Goal: Task Accomplishment & Management: Complete application form

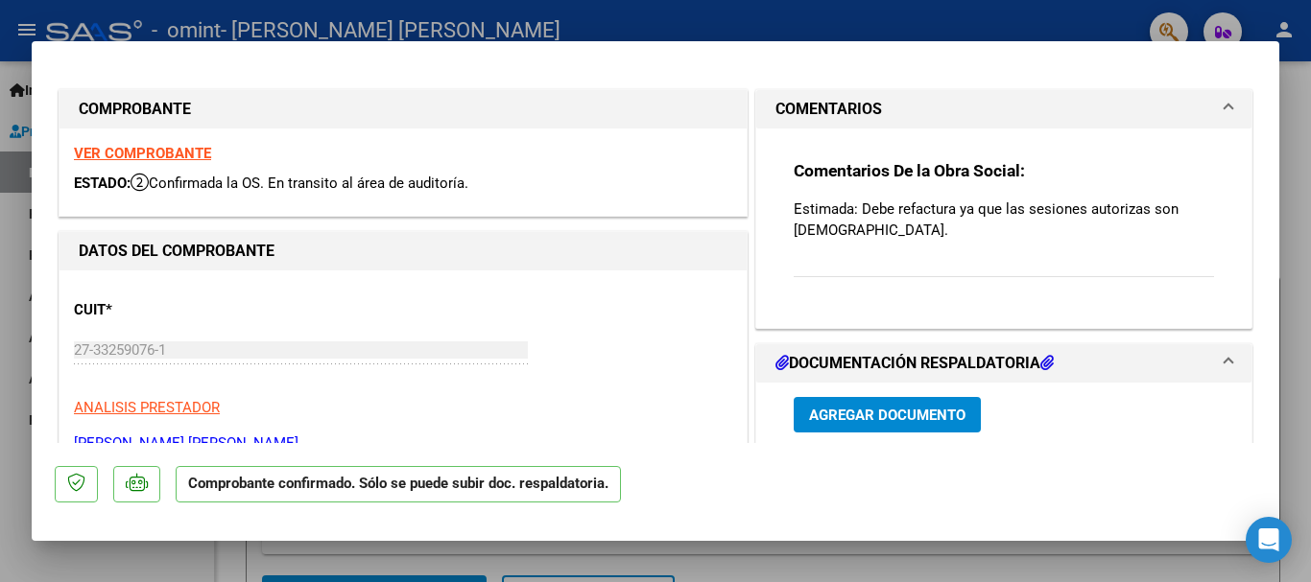
click at [905, 285] on div "Comentarios De la Obra Social: Estimada: Debe refactura ya que las sesiones aut…" at bounding box center [1003, 220] width 449 height 183
click at [888, 225] on div "Comentarios De la Obra Social: Estimada: Debe refactura ya que las sesiones aut…" at bounding box center [1003, 229] width 420 height 138
click at [1220, 99] on mat-expansion-panel-header "COMENTARIOS" at bounding box center [1003, 109] width 495 height 38
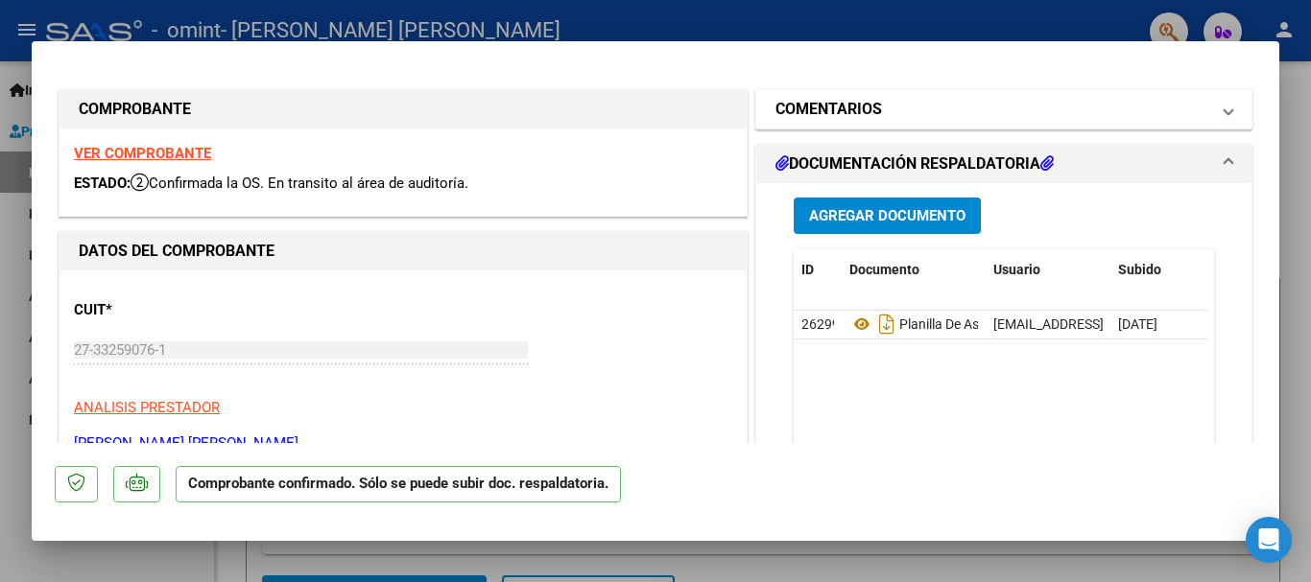
click at [1224, 100] on span at bounding box center [1228, 109] width 8 height 23
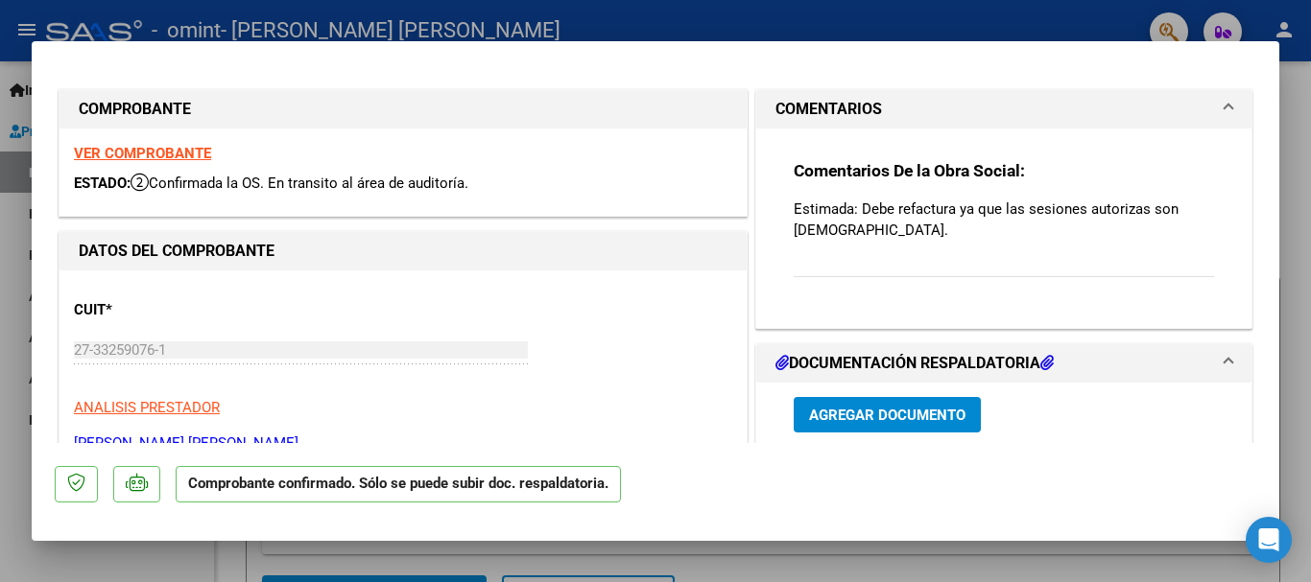
click at [1292, 211] on div at bounding box center [655, 291] width 1311 height 582
type input "$ 0,00"
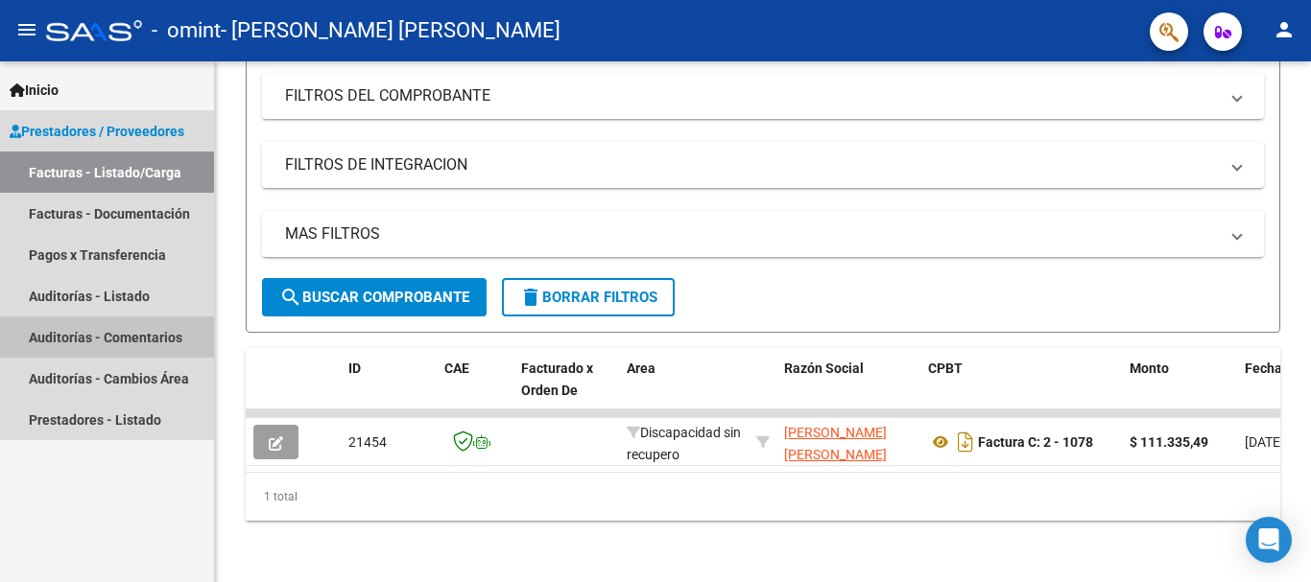
click at [104, 325] on link "Auditorías - Comentarios" at bounding box center [107, 337] width 214 height 41
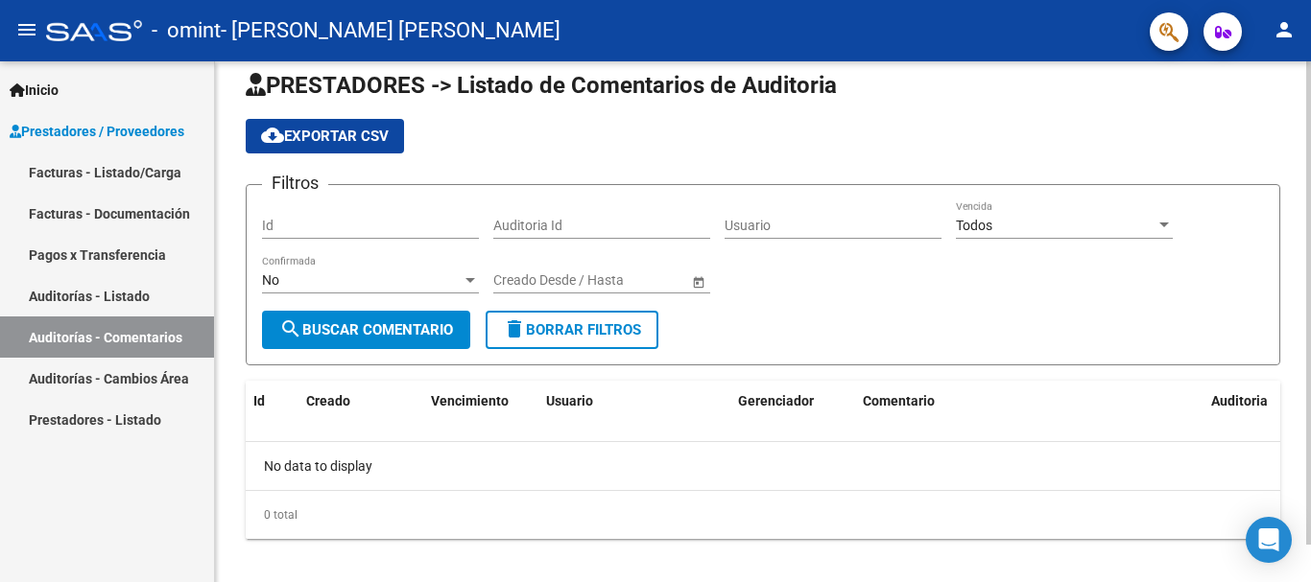
scroll to position [40, 0]
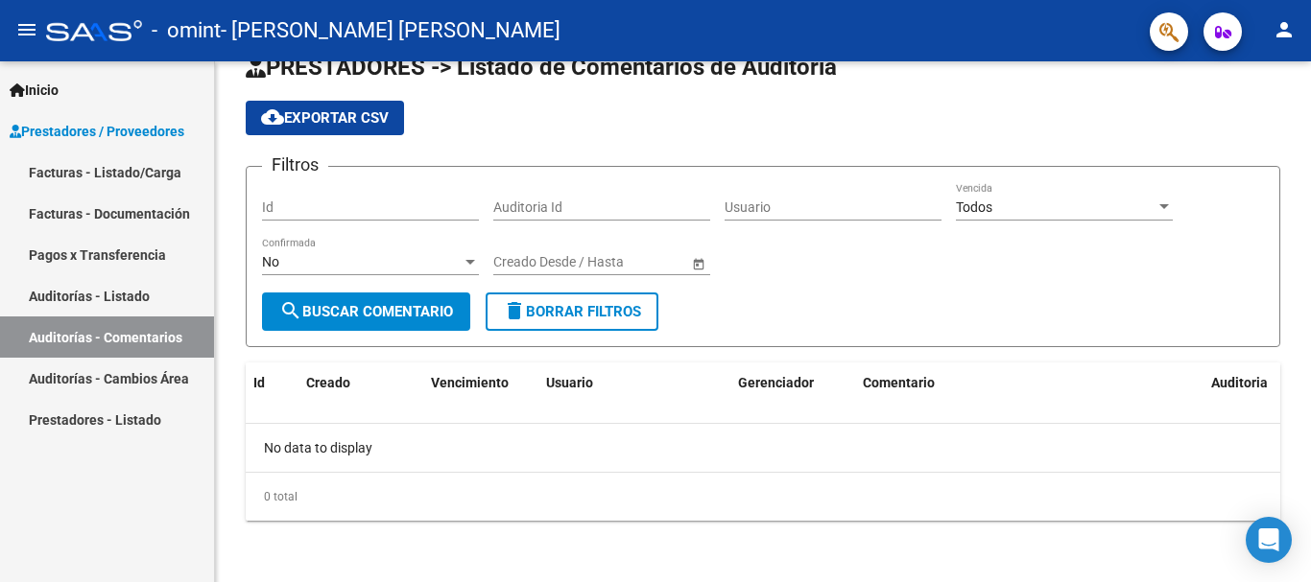
click at [91, 369] on link "Auditorías - Cambios Área" at bounding box center [107, 378] width 214 height 41
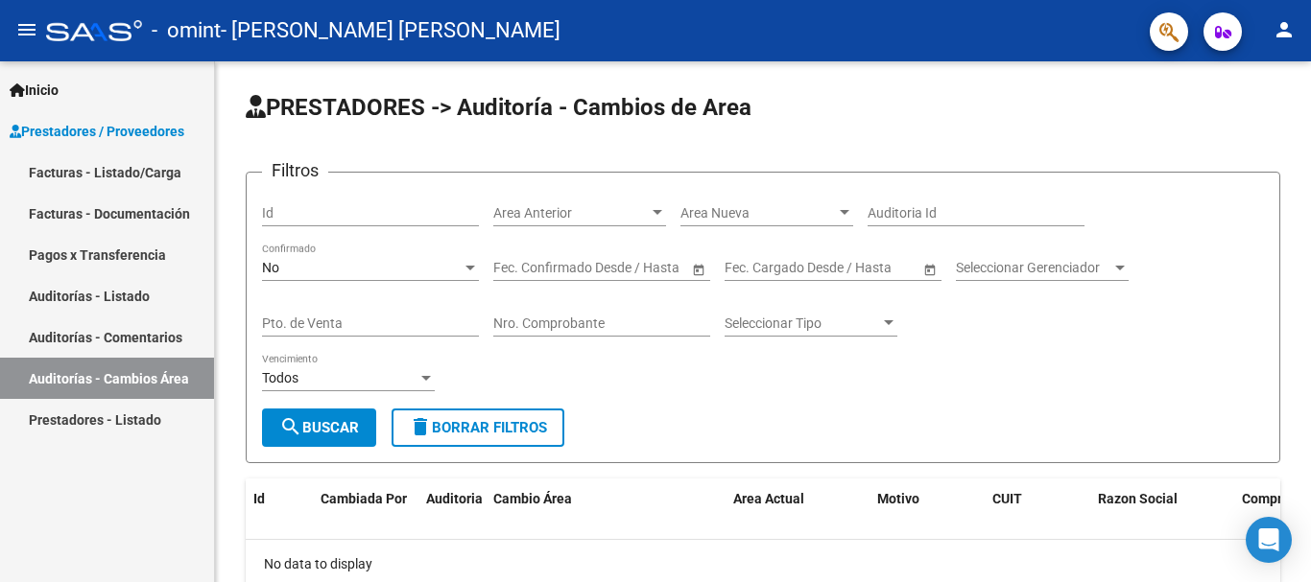
click at [97, 173] on link "Facturas - Listado/Carga" at bounding box center [107, 172] width 214 height 41
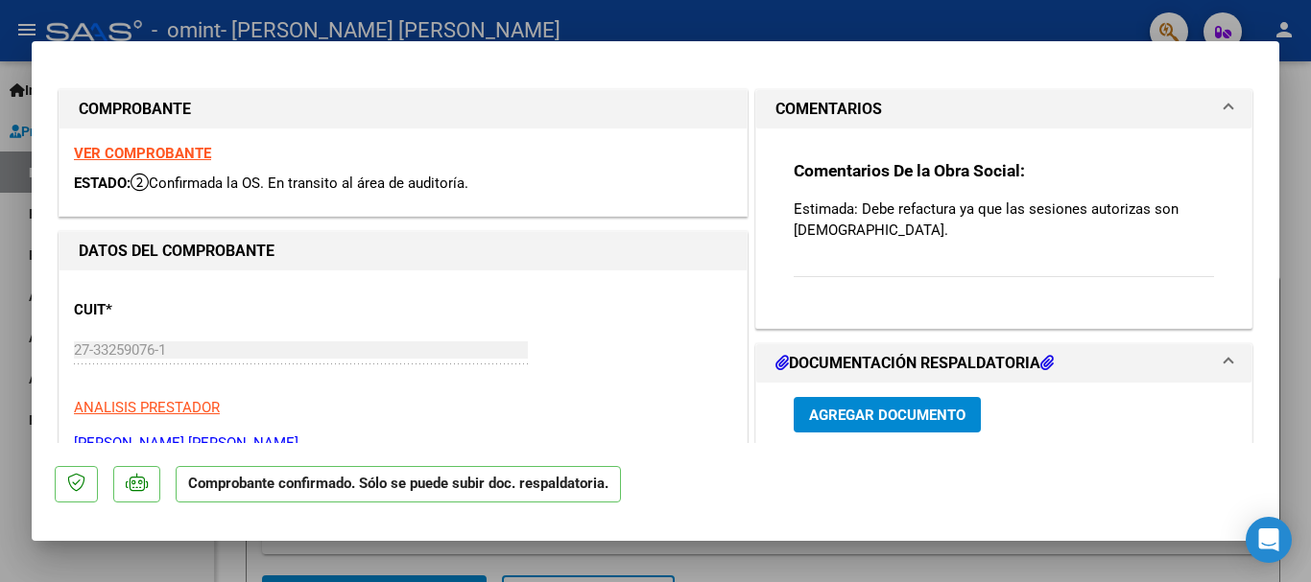
click at [1292, 255] on div at bounding box center [655, 291] width 1311 height 582
click at [1291, 168] on div at bounding box center [655, 291] width 1311 height 582
type input "$ 0,00"
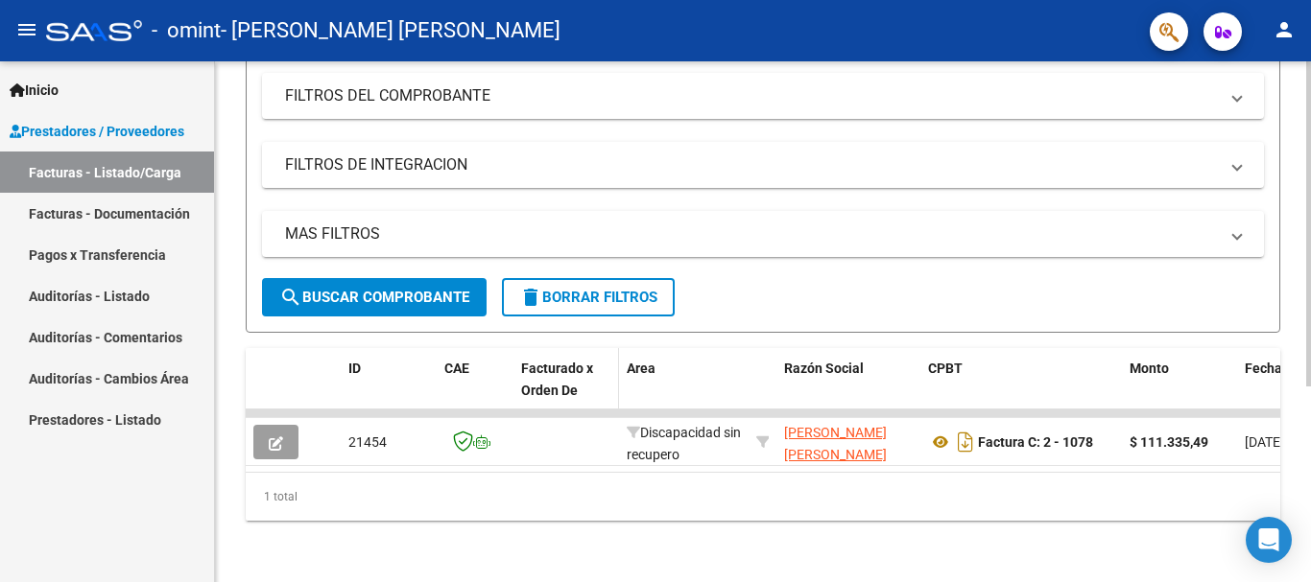
scroll to position [313, 0]
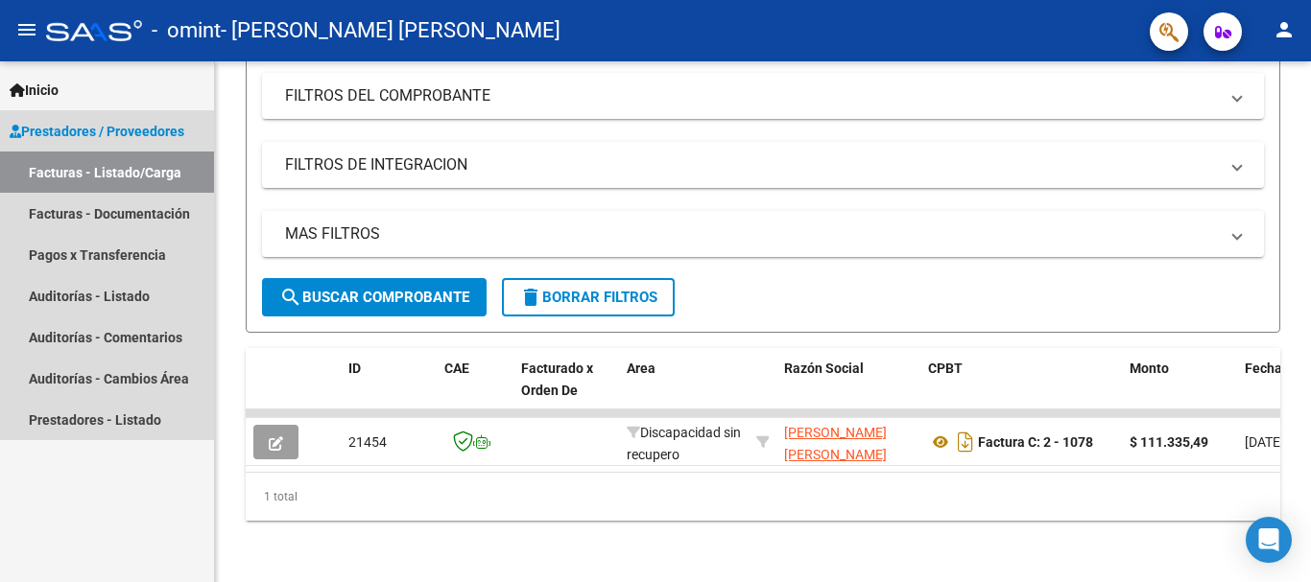
click at [96, 170] on link "Facturas - Listado/Carga" at bounding box center [107, 172] width 214 height 41
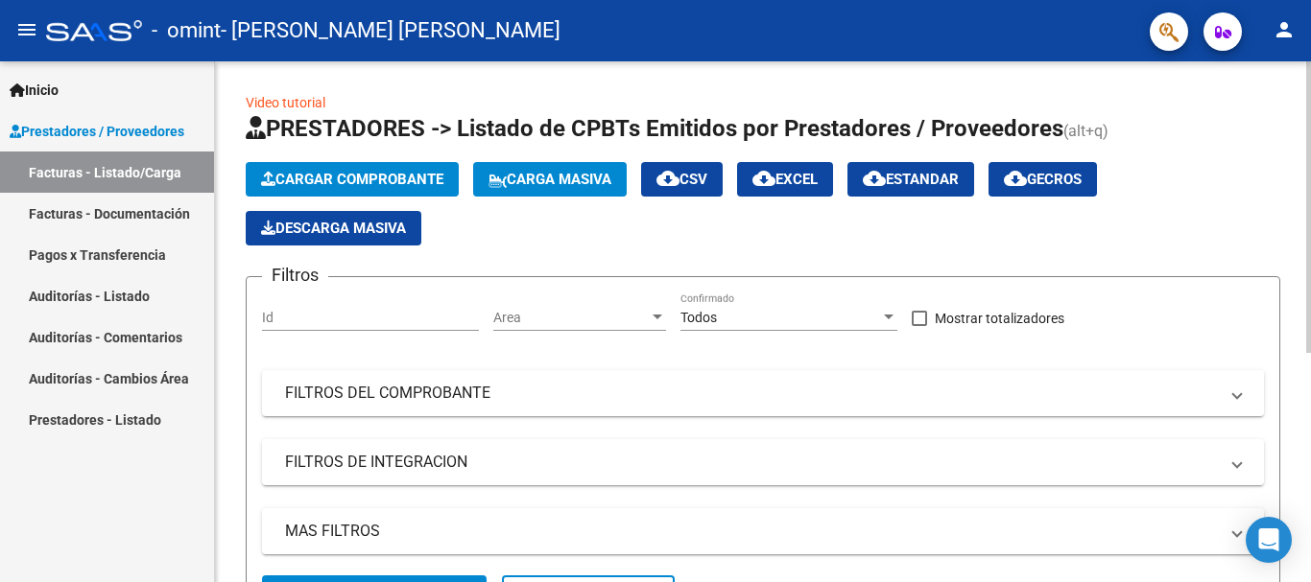
click at [311, 176] on span "Cargar Comprobante" at bounding box center [352, 179] width 182 height 17
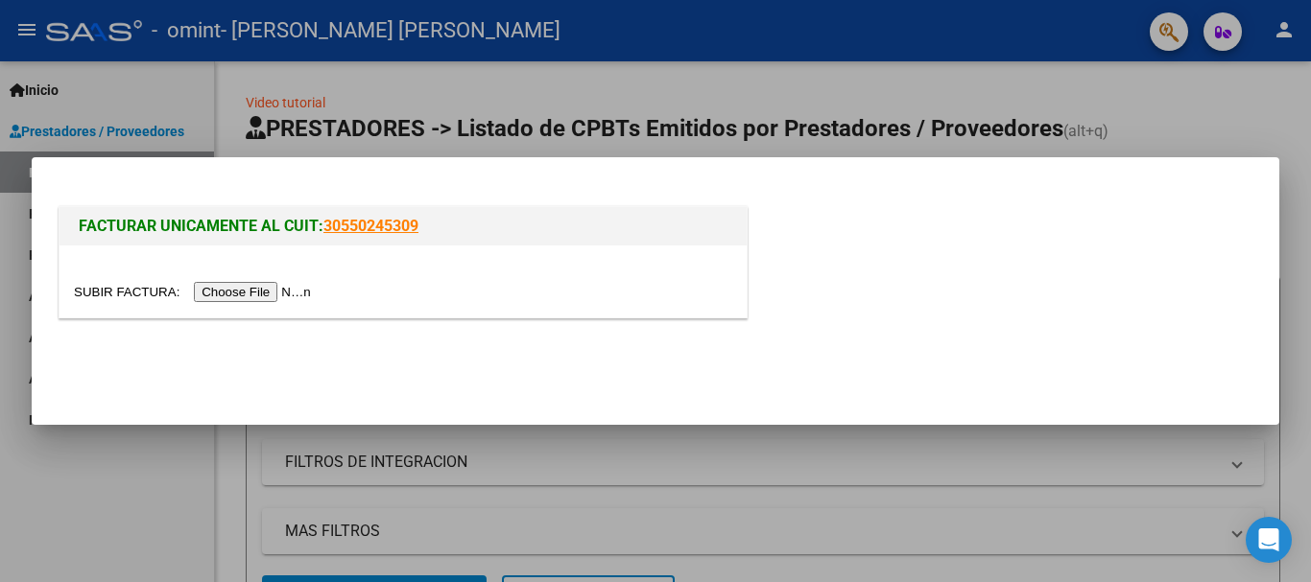
click at [300, 287] on input "file" at bounding box center [195, 292] width 243 height 20
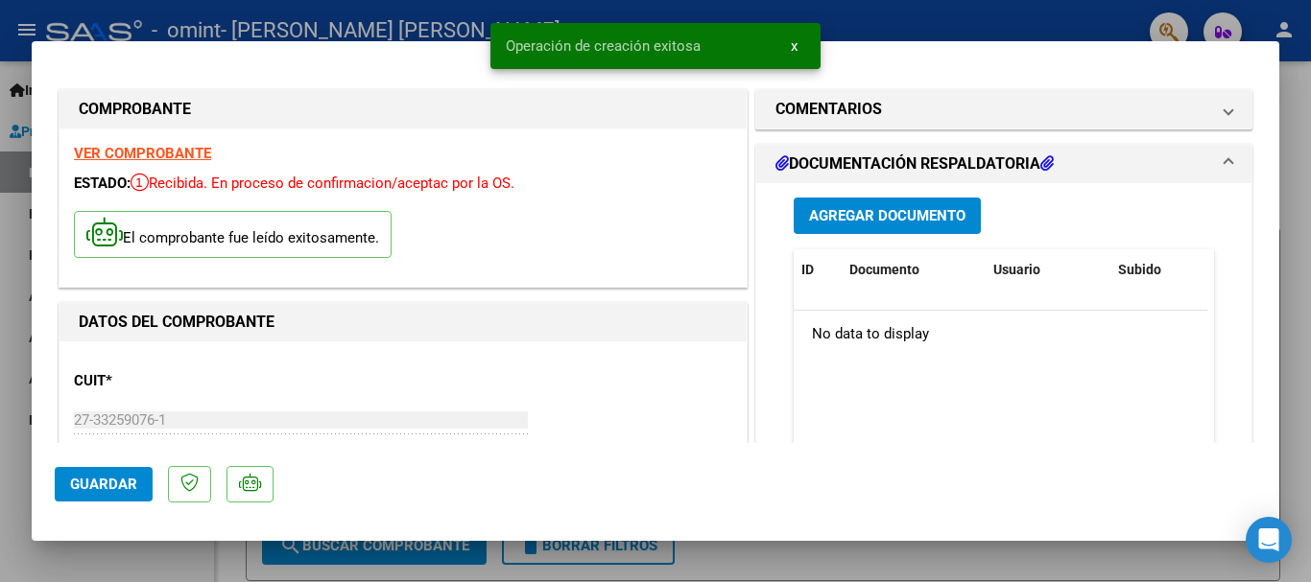
click at [863, 221] on span "Agregar Documento" at bounding box center [887, 216] width 156 height 17
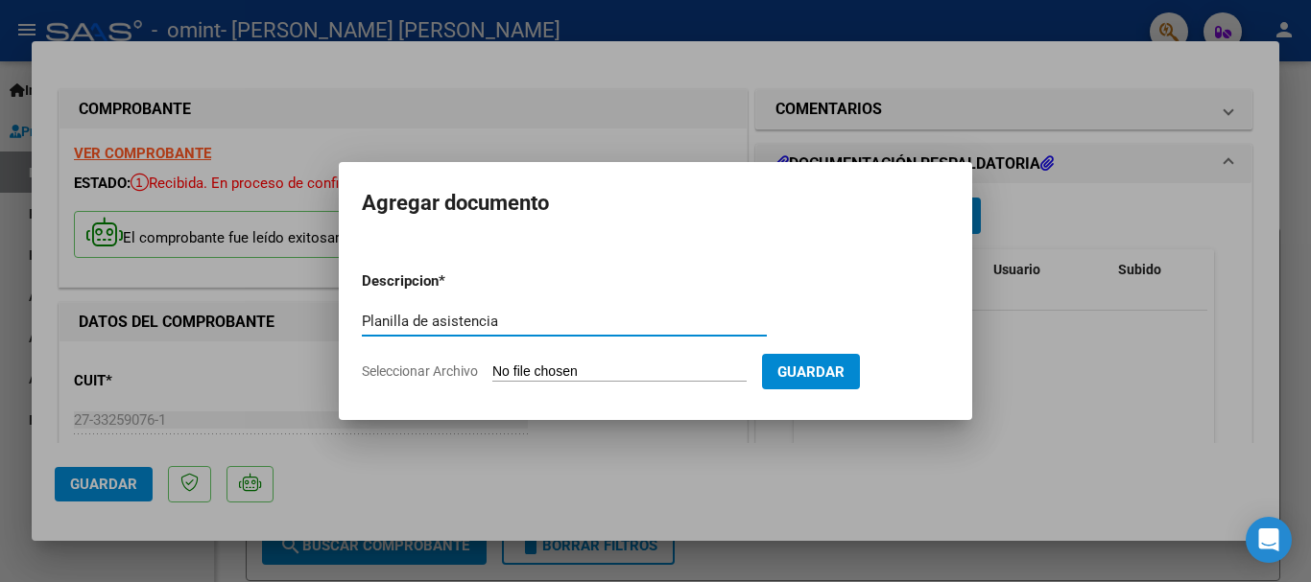
type input "Planilla de asistencia"
click at [632, 364] on input "Seleccionar Archivo" at bounding box center [619, 373] width 254 height 18
type input "C:\fakepath\Planilla de asistencia Agosto 2025 f.pdf"
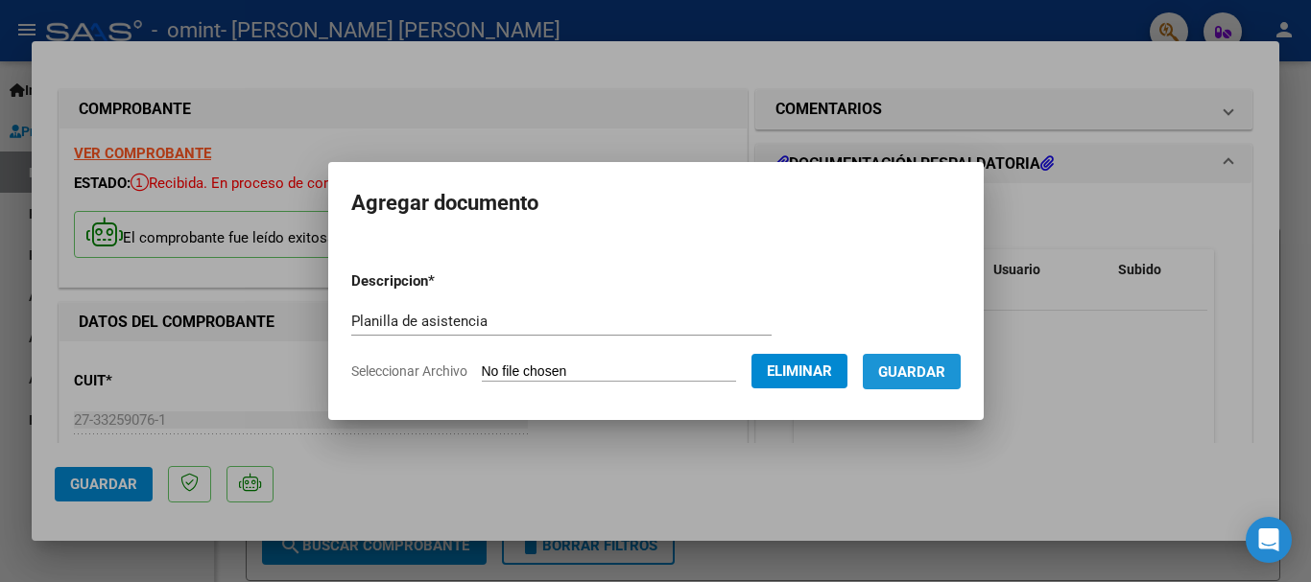
click at [936, 375] on span "Guardar" at bounding box center [911, 372] width 67 height 17
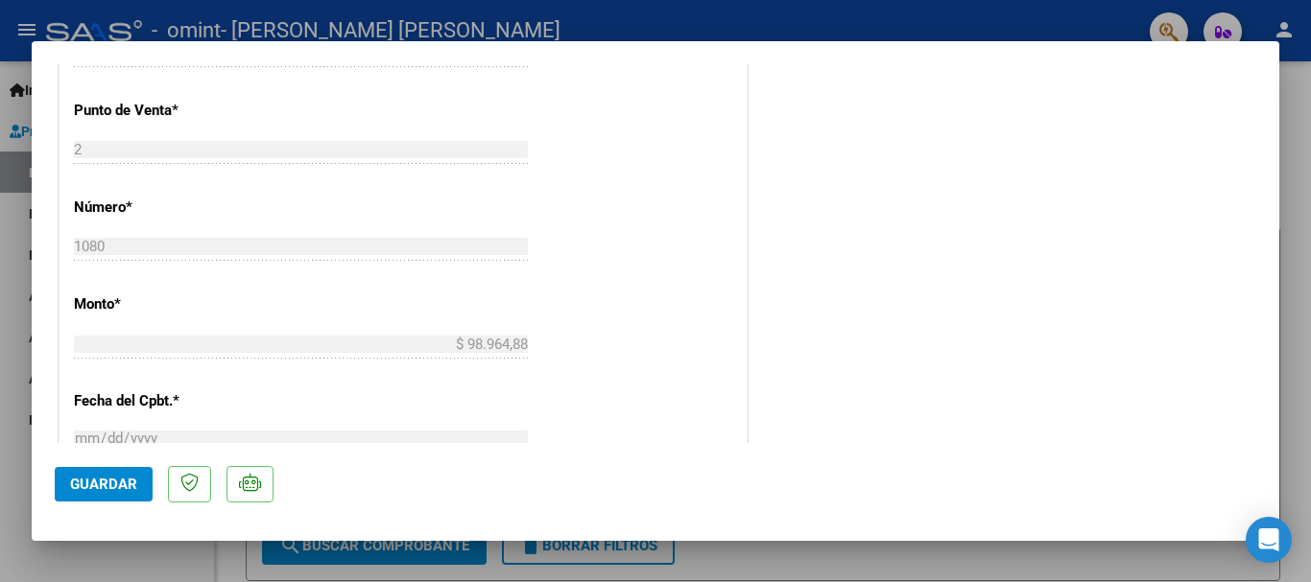
scroll to position [768, 0]
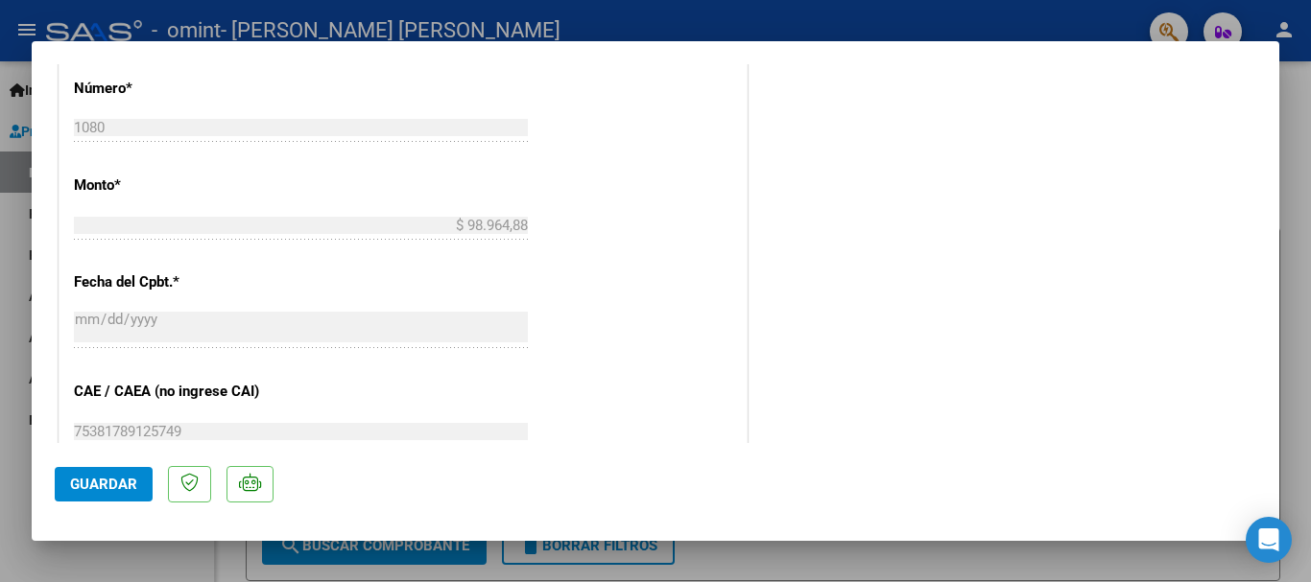
click at [136, 479] on button "Guardar" at bounding box center [104, 484] width 98 height 35
click at [91, 486] on span "Guardar" at bounding box center [103, 484] width 67 height 17
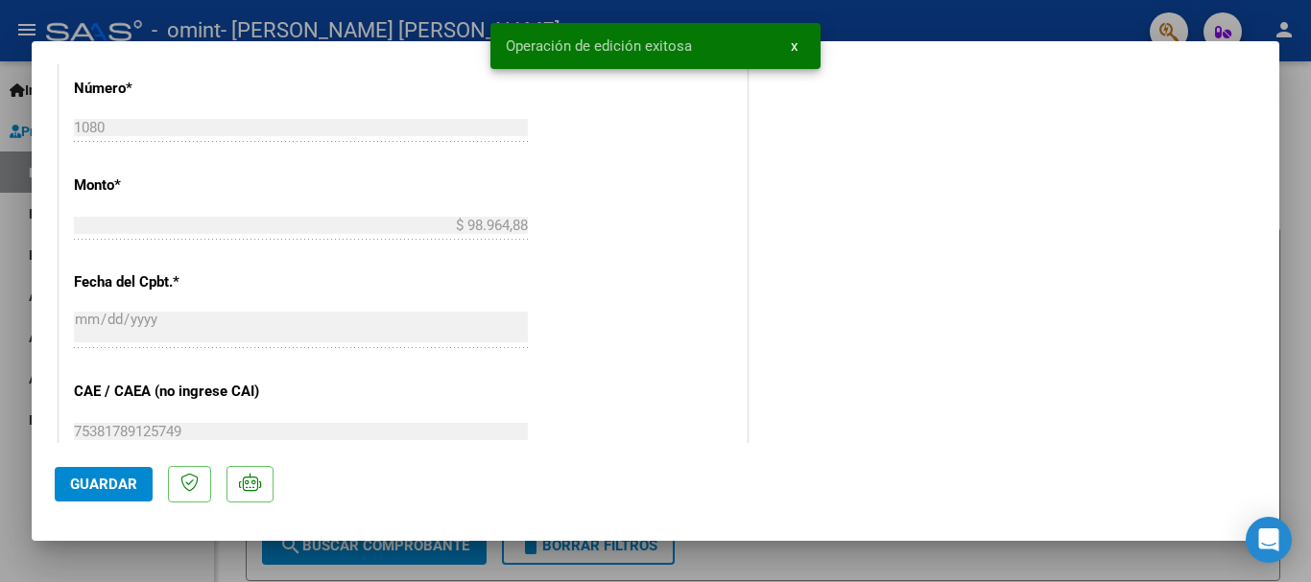
click at [1292, 113] on div at bounding box center [655, 291] width 1311 height 582
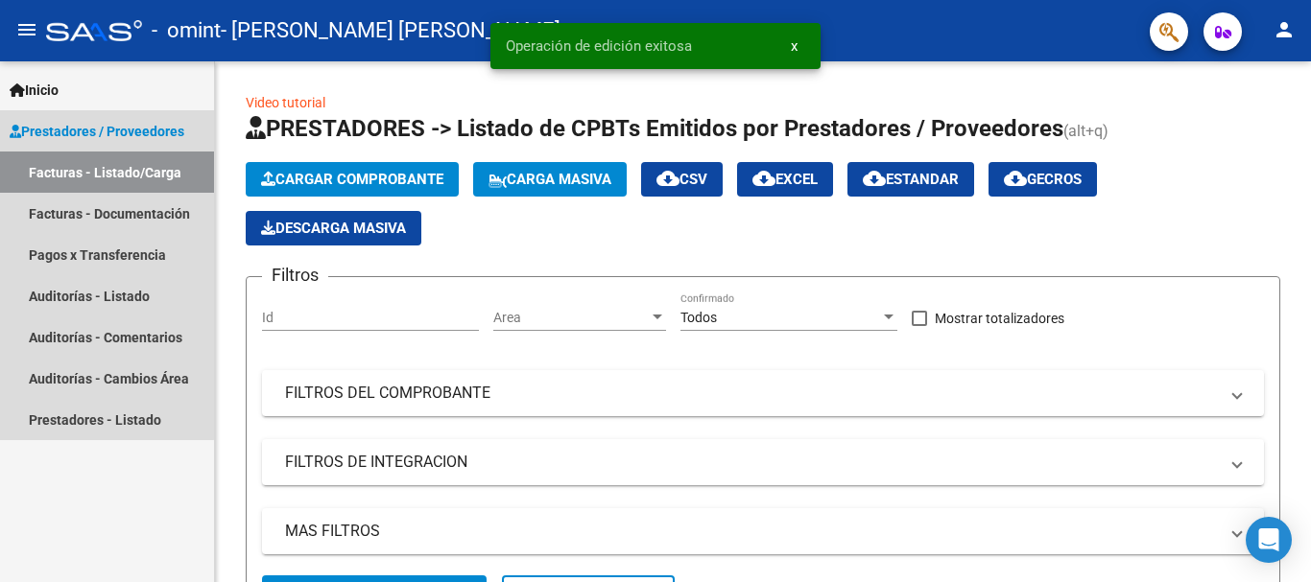
click at [53, 176] on link "Facturas - Listado/Carga" at bounding box center [107, 172] width 214 height 41
